Goal: Information Seeking & Learning: Learn about a topic

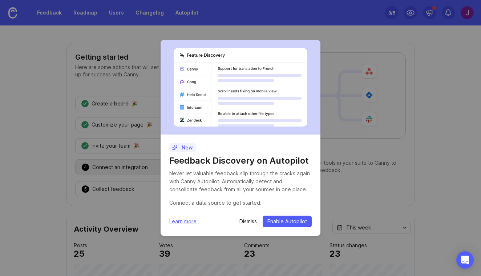
click at [253, 222] on p "Dismiss" at bounding box center [247, 221] width 17 height 7
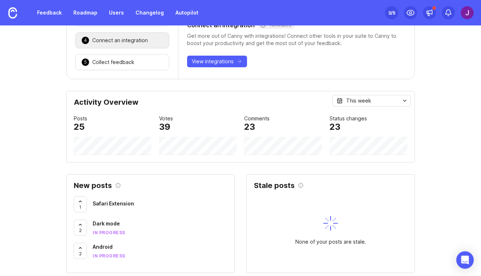
scroll to position [184, 0]
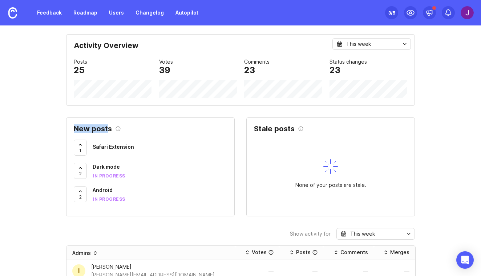
drag, startPoint x: 75, startPoint y: 131, endPoint x: 108, endPoint y: 130, distance: 33.1
click at [108, 130] on h2 "New posts" at bounding box center [93, 128] width 38 height 7
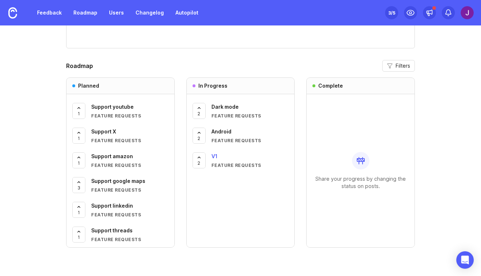
scroll to position [0, 0]
click at [216, 164] on div "Feature Requests" at bounding box center [250, 165] width 77 height 6
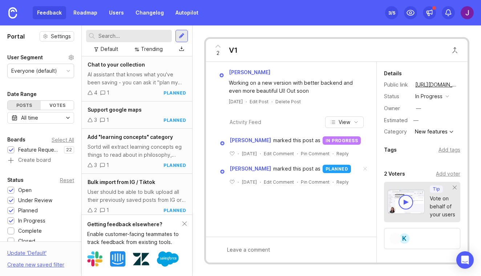
scroll to position [249, 0]
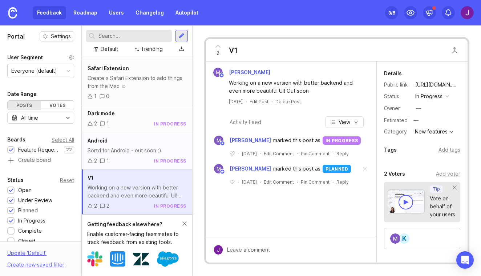
click at [129, 158] on div "2 1 in progress" at bounding box center [137, 161] width 99 height 8
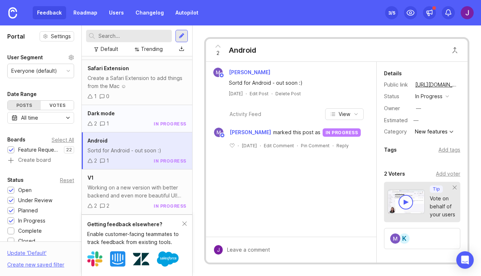
click at [135, 121] on div "2 1 in progress" at bounding box center [137, 124] width 99 height 8
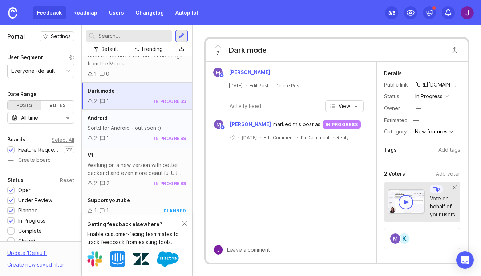
scroll to position [273, 0]
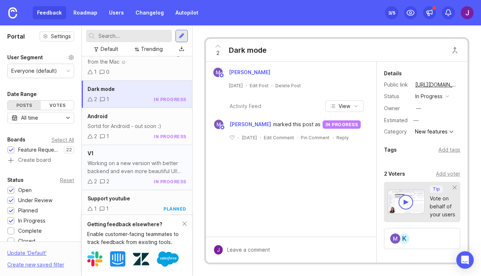
click at [137, 162] on div "Working on a new version with better backend and even more beautiful UI! Out so…" at bounding box center [137, 167] width 99 height 16
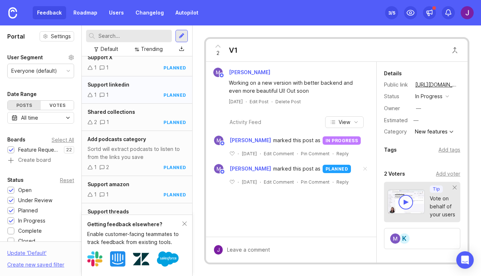
scroll to position [472, 0]
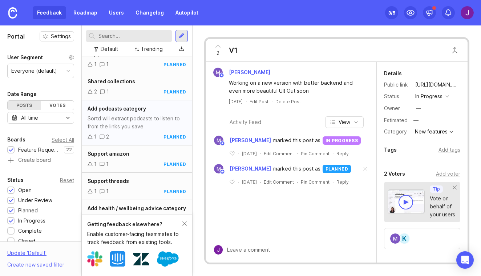
click at [134, 135] on div "1 2 planned" at bounding box center [137, 137] width 99 height 8
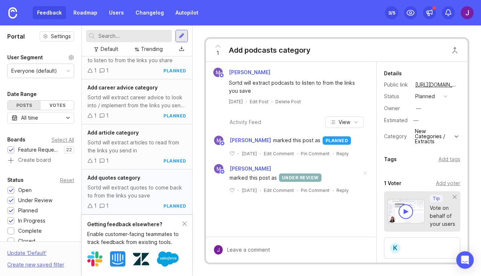
scroll to position [683, 0]
click at [127, 188] on div "Sortd will extract quotes to come back to from the links you save" at bounding box center [137, 192] width 99 height 16
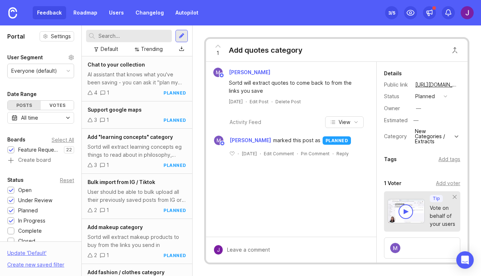
click at [46, 12] on div "Feedback Roadmap Users Changelog Autopilot" at bounding box center [118, 12] width 170 height 13
